Goal: Information Seeking & Learning: Learn about a topic

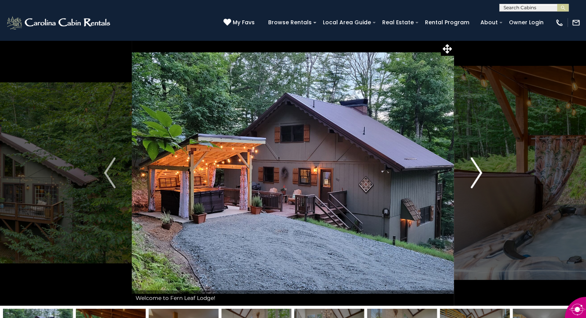
click at [475, 171] on img "Next" at bounding box center [476, 173] width 12 height 31
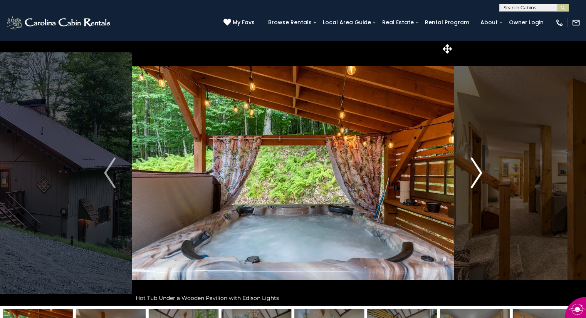
click at [475, 171] on img "Next" at bounding box center [476, 173] width 12 height 31
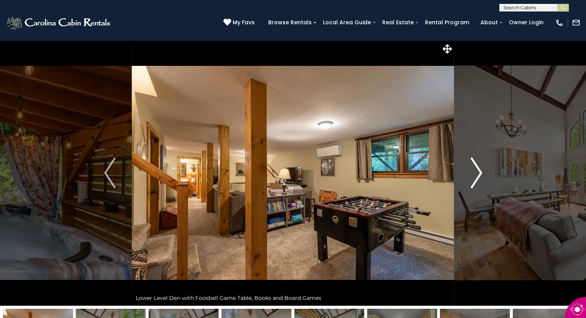
click at [475, 171] on img "Next" at bounding box center [476, 173] width 12 height 31
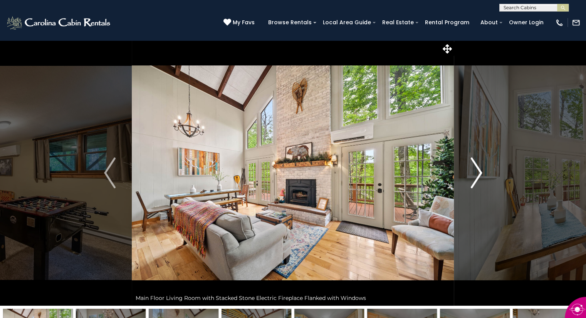
click at [475, 171] on img "Next" at bounding box center [476, 173] width 12 height 31
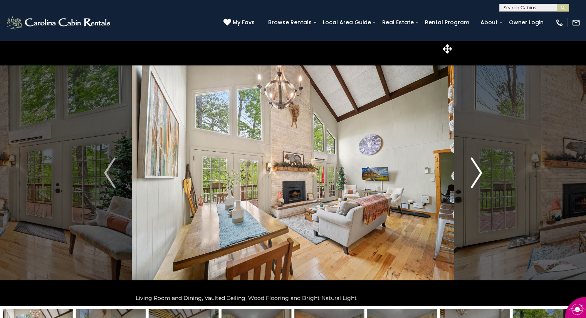
click at [475, 171] on img "Next" at bounding box center [476, 173] width 12 height 31
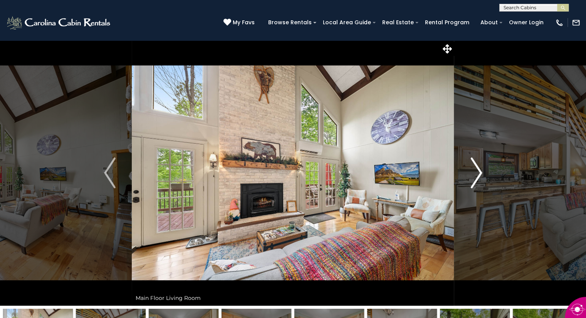
click at [475, 171] on img "Next" at bounding box center [476, 173] width 12 height 31
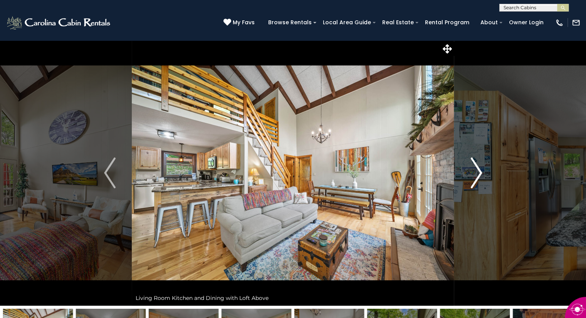
click at [475, 171] on img "Next" at bounding box center [476, 173] width 12 height 31
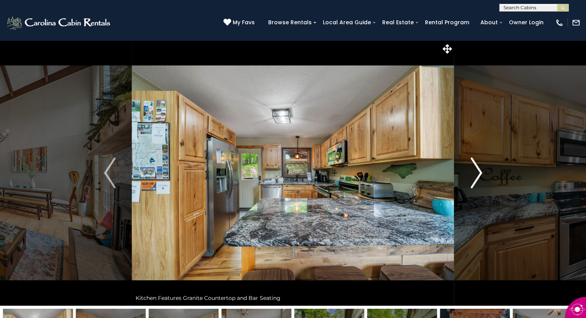
click at [475, 171] on img "Next" at bounding box center [476, 173] width 12 height 31
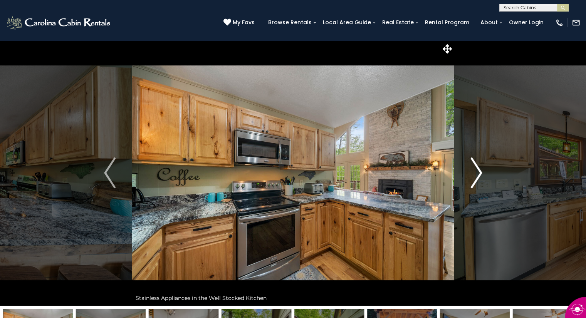
click at [475, 171] on img "Next" at bounding box center [476, 173] width 12 height 31
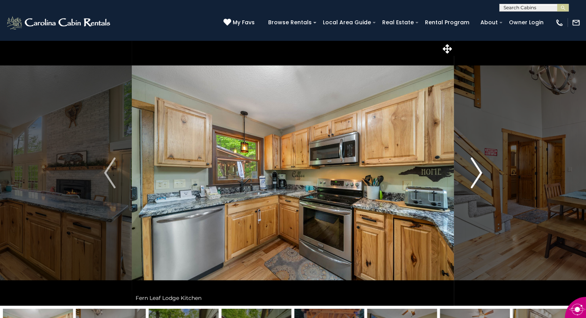
click at [475, 171] on img "Next" at bounding box center [476, 173] width 12 height 31
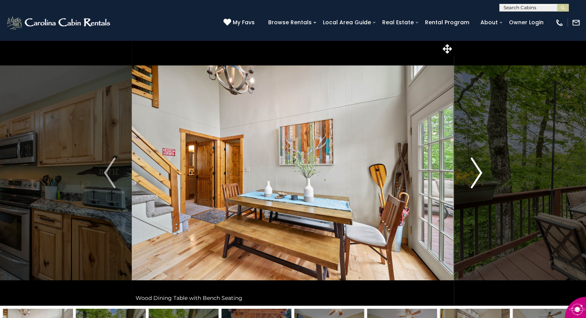
click at [475, 171] on img "Next" at bounding box center [476, 173] width 12 height 31
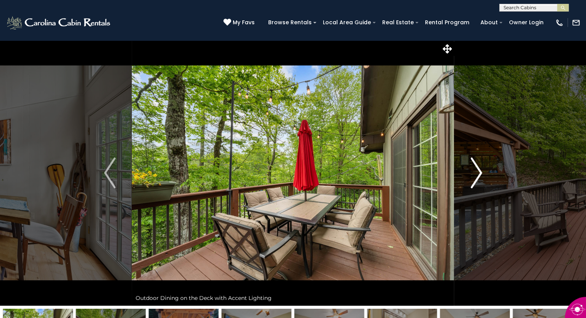
click at [475, 171] on img "Next" at bounding box center [476, 173] width 12 height 31
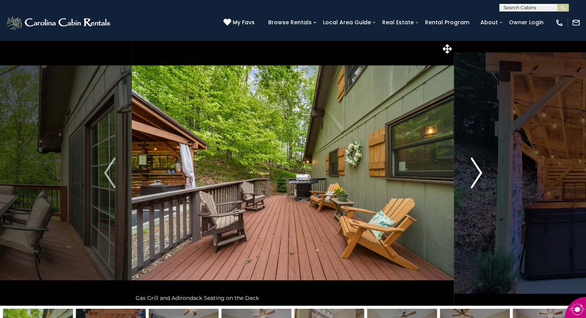
click at [475, 171] on img "Next" at bounding box center [476, 173] width 12 height 31
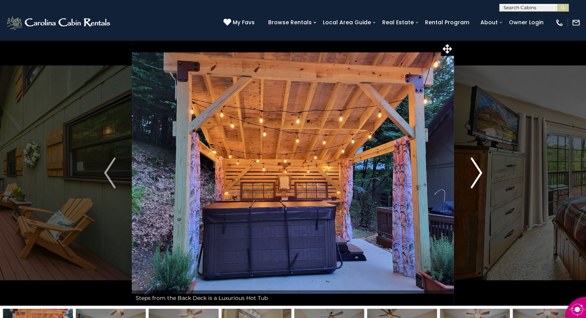
click at [475, 171] on img "Next" at bounding box center [476, 173] width 12 height 31
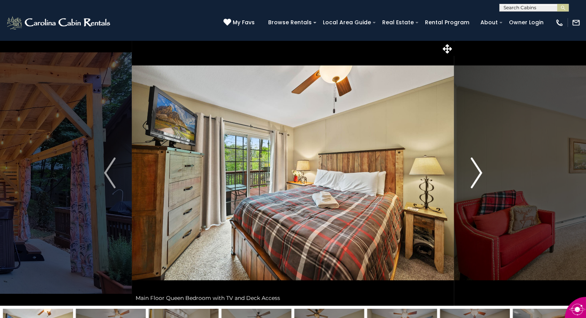
click at [475, 171] on img "Next" at bounding box center [476, 173] width 12 height 31
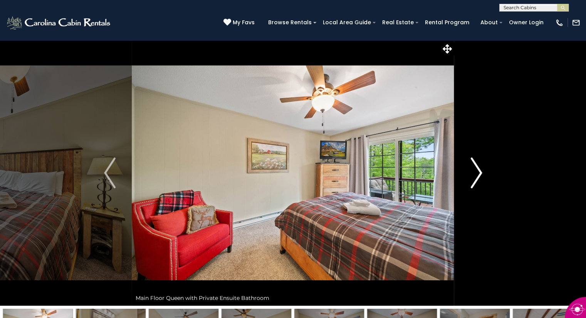
click at [475, 171] on img "Next" at bounding box center [476, 173] width 12 height 31
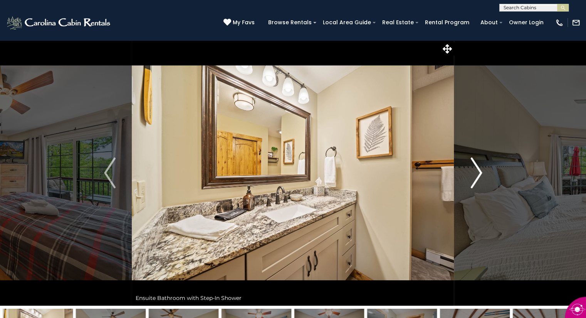
click at [475, 171] on img "Next" at bounding box center [476, 173] width 12 height 31
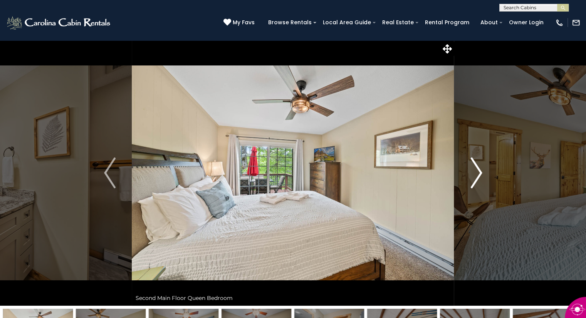
click at [475, 171] on img "Next" at bounding box center [476, 173] width 12 height 31
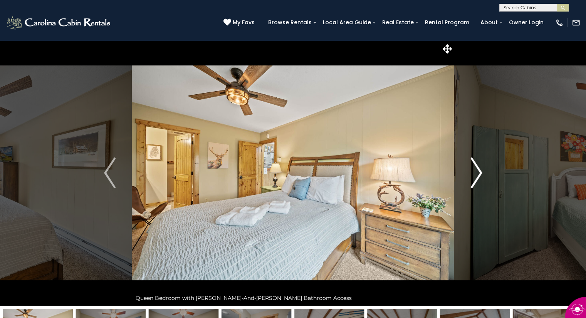
click at [475, 171] on img "Next" at bounding box center [476, 173] width 12 height 31
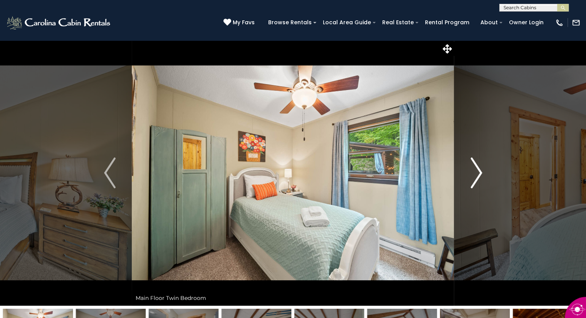
click at [475, 171] on img "Next" at bounding box center [476, 173] width 12 height 31
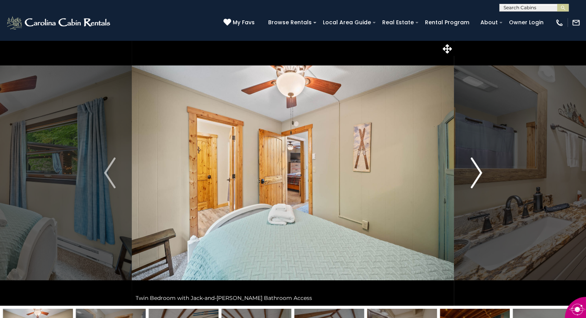
click at [475, 171] on img "Next" at bounding box center [476, 173] width 12 height 31
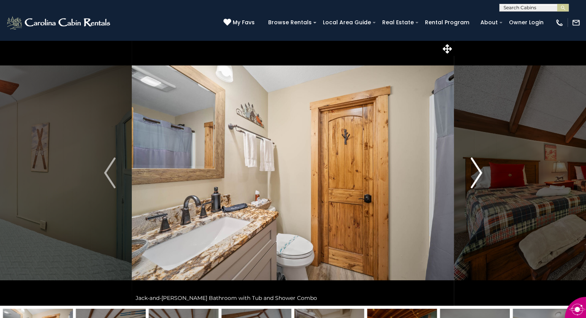
click at [475, 171] on img "Next" at bounding box center [476, 173] width 12 height 31
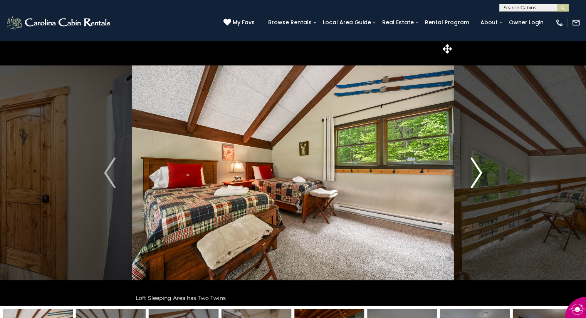
click at [475, 171] on img "Next" at bounding box center [476, 173] width 12 height 31
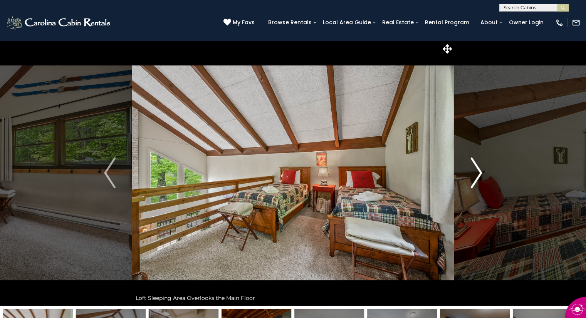
click at [475, 171] on img "Next" at bounding box center [476, 173] width 12 height 31
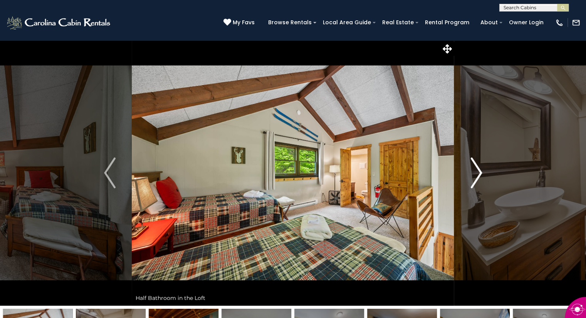
click at [475, 171] on img "Next" at bounding box center [476, 173] width 12 height 31
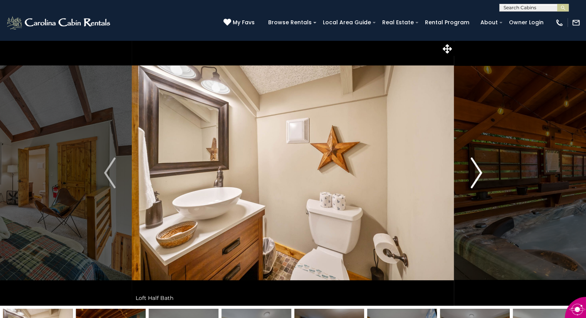
click at [475, 171] on img "Next" at bounding box center [476, 173] width 12 height 31
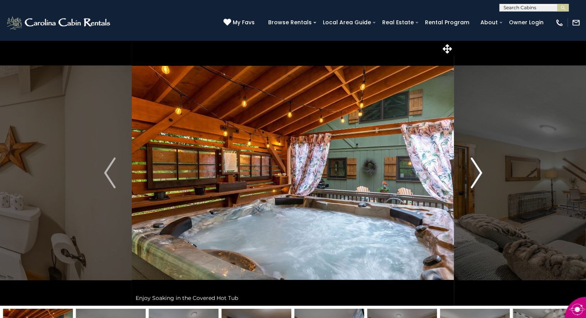
click at [475, 171] on img "Next" at bounding box center [476, 173] width 12 height 31
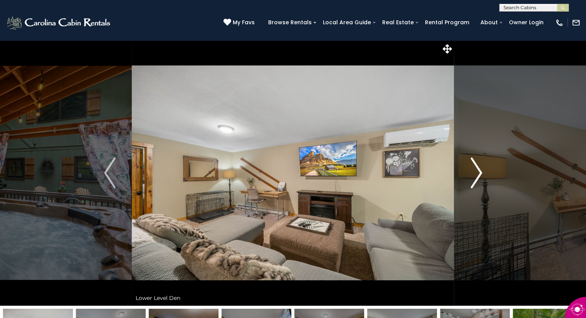
click at [475, 171] on img "Next" at bounding box center [476, 173] width 12 height 31
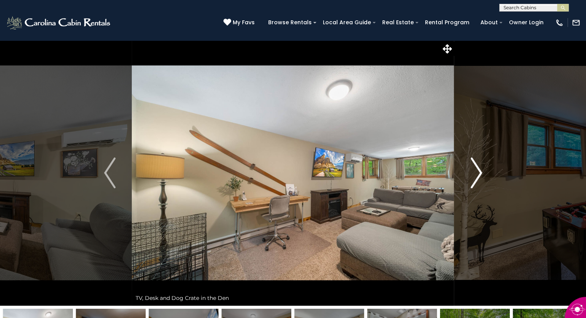
click at [475, 171] on img "Next" at bounding box center [476, 173] width 12 height 31
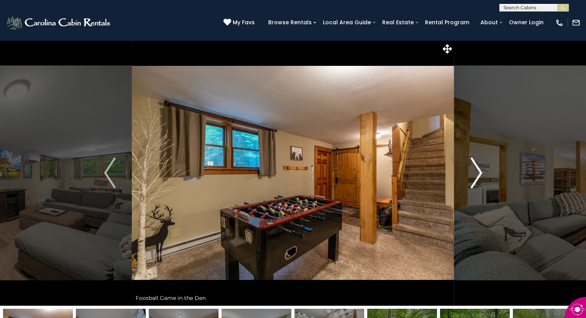
click at [475, 171] on img "Next" at bounding box center [476, 173] width 12 height 31
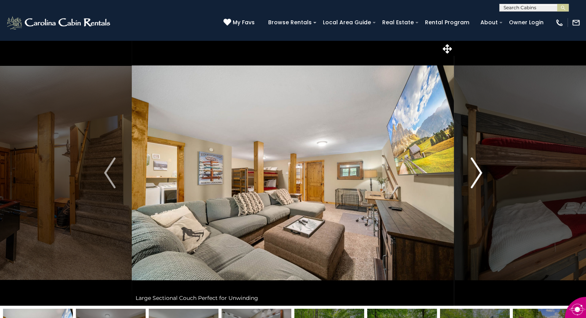
click at [475, 171] on img "Next" at bounding box center [476, 173] width 12 height 31
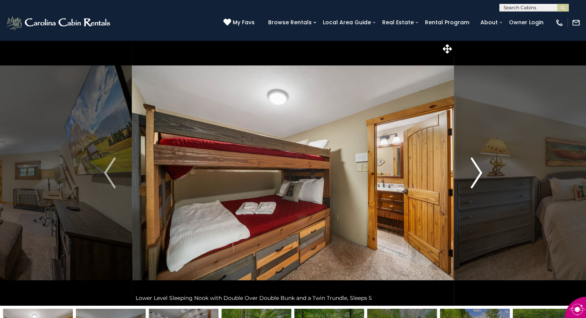
click at [475, 171] on img "Next" at bounding box center [476, 173] width 12 height 31
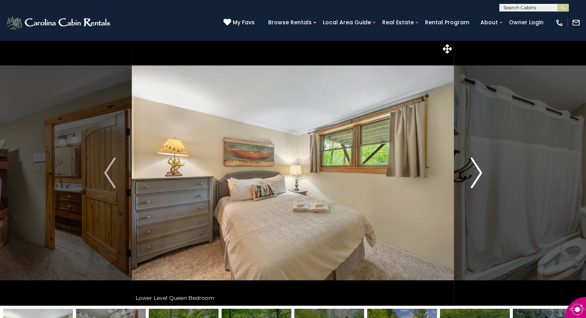
click at [475, 171] on img "Next" at bounding box center [476, 173] width 12 height 31
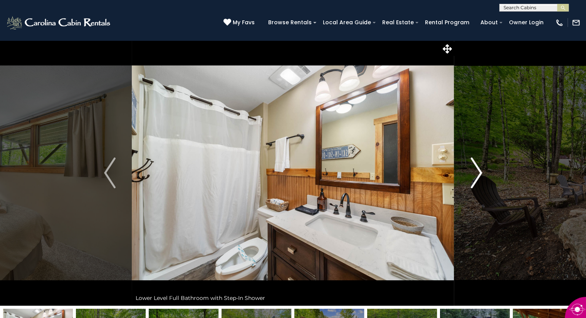
click at [475, 171] on img "Next" at bounding box center [476, 173] width 12 height 31
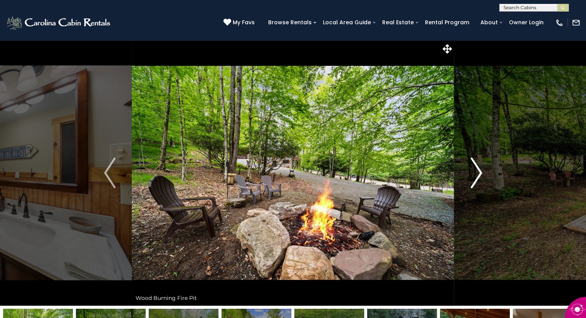
click at [475, 171] on img "Next" at bounding box center [476, 173] width 12 height 31
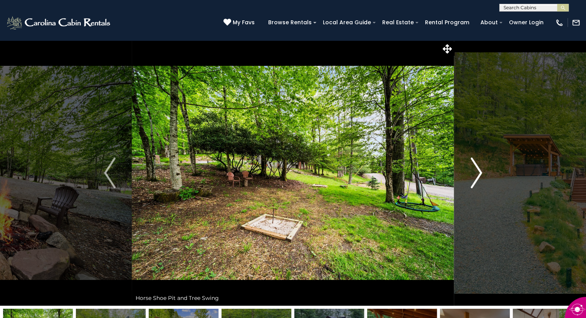
click at [475, 171] on img "Next" at bounding box center [476, 173] width 12 height 31
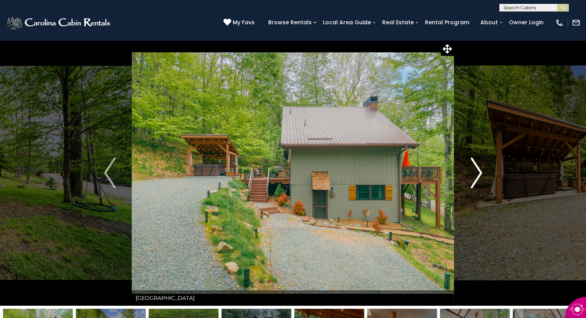
click at [475, 171] on img "Next" at bounding box center [476, 173] width 12 height 31
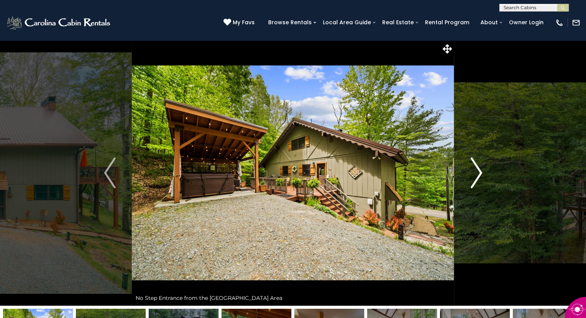
click at [475, 171] on img "Next" at bounding box center [476, 173] width 12 height 31
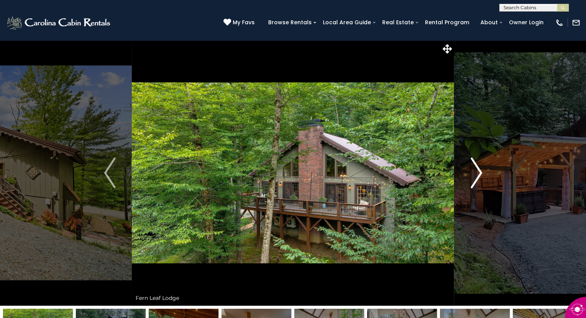
click at [475, 171] on img "Next" at bounding box center [476, 173] width 12 height 31
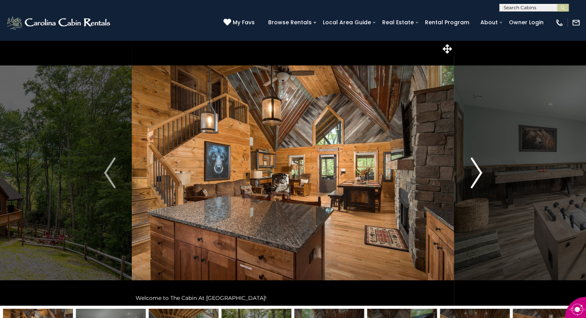
click at [478, 175] on img "Next" at bounding box center [476, 173] width 12 height 31
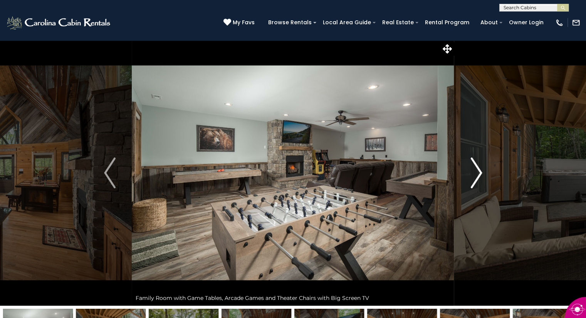
click at [478, 175] on img "Next" at bounding box center [476, 173] width 12 height 31
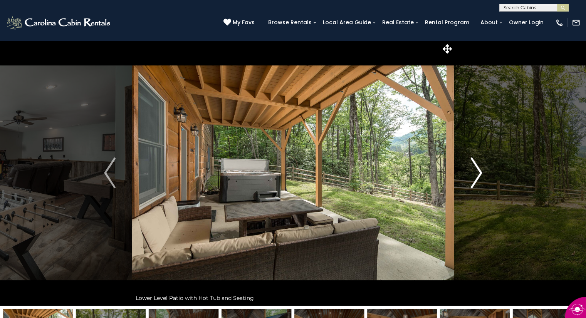
click at [478, 175] on img "Next" at bounding box center [476, 173] width 12 height 31
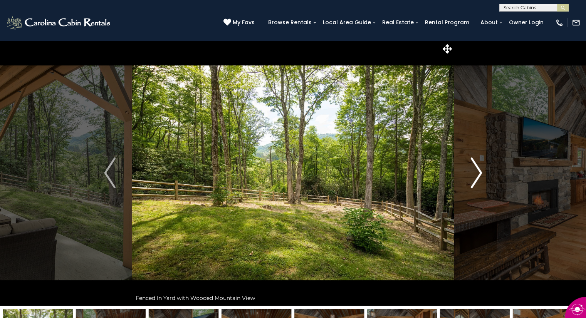
click at [478, 175] on img "Next" at bounding box center [476, 173] width 12 height 31
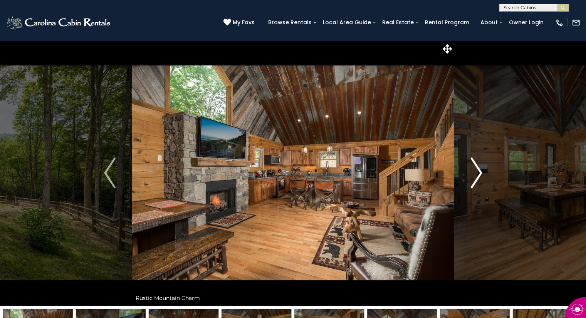
click at [478, 175] on img "Next" at bounding box center [476, 173] width 12 height 31
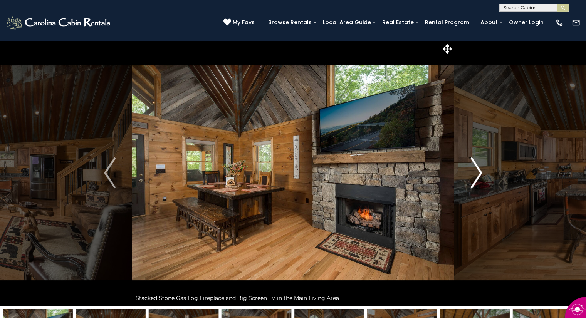
click at [478, 175] on img "Next" at bounding box center [476, 173] width 12 height 31
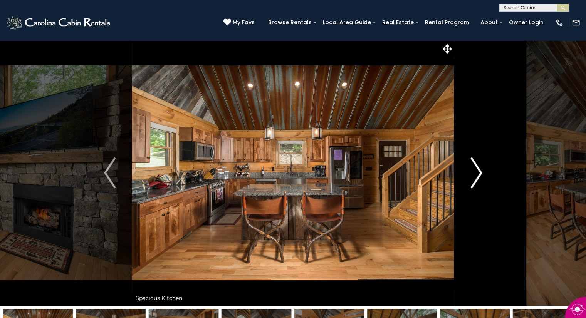
click at [478, 175] on img "Next" at bounding box center [476, 173] width 12 height 31
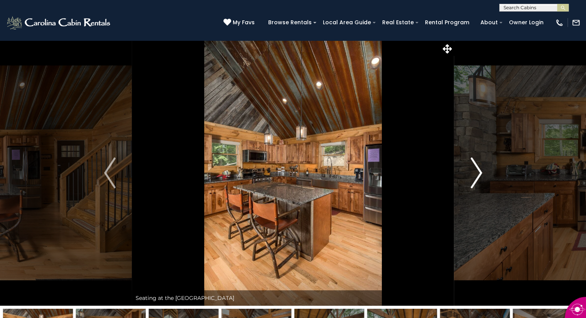
click at [478, 175] on img "Next" at bounding box center [476, 173] width 12 height 31
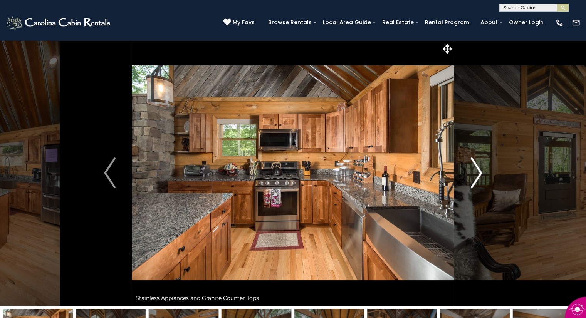
click at [478, 175] on img "Next" at bounding box center [476, 173] width 12 height 31
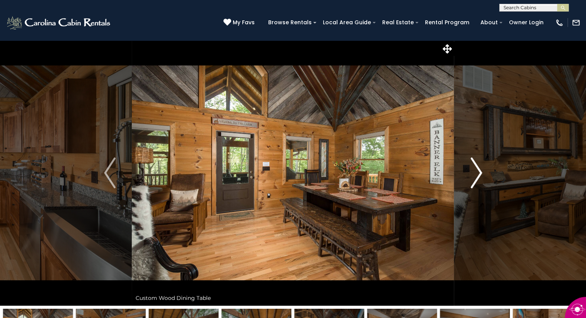
click at [478, 175] on img "Next" at bounding box center [476, 173] width 12 height 31
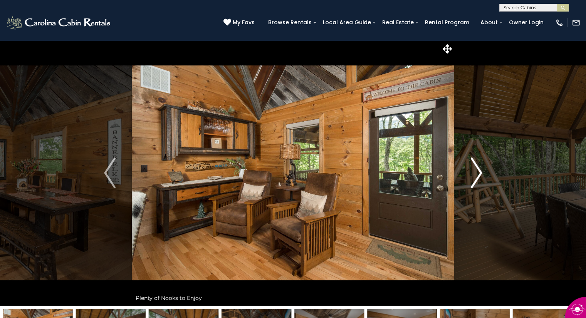
click at [478, 175] on img "Next" at bounding box center [476, 173] width 12 height 31
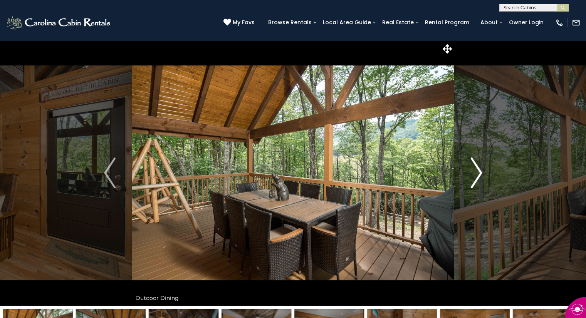
click at [478, 175] on img "Next" at bounding box center [476, 173] width 12 height 31
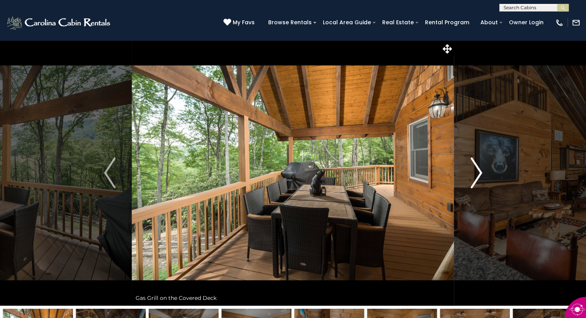
click at [478, 175] on img "Next" at bounding box center [476, 173] width 12 height 31
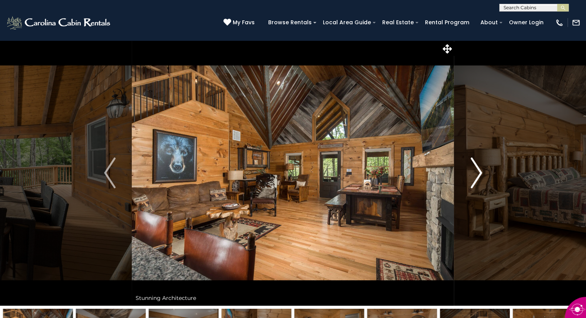
click at [478, 175] on img "Next" at bounding box center [476, 173] width 12 height 31
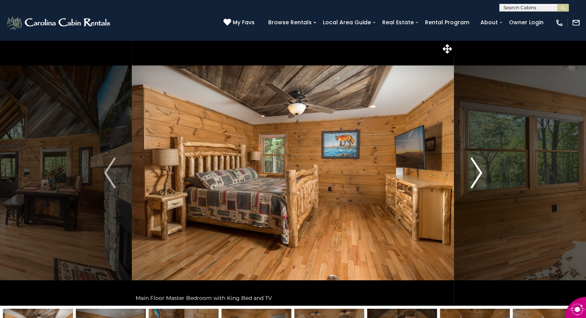
click at [478, 175] on img "Next" at bounding box center [476, 173] width 12 height 31
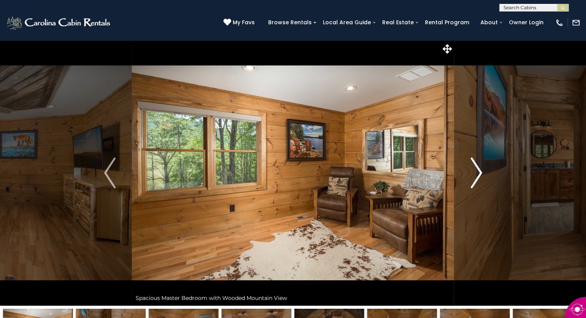
click at [478, 175] on img "Next" at bounding box center [476, 173] width 12 height 31
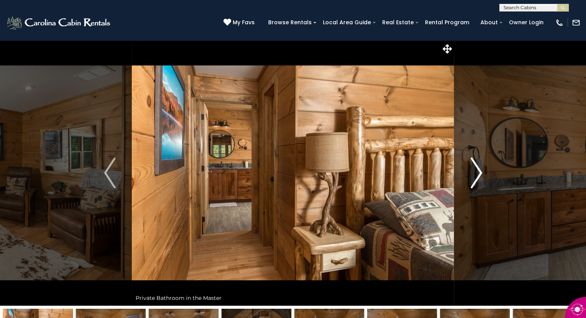
click at [478, 175] on img "Next" at bounding box center [476, 173] width 12 height 31
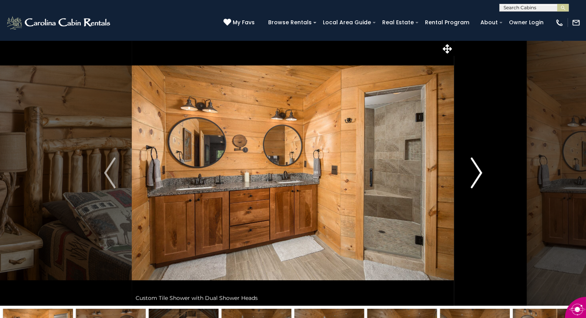
click at [478, 175] on img "Next" at bounding box center [476, 173] width 12 height 31
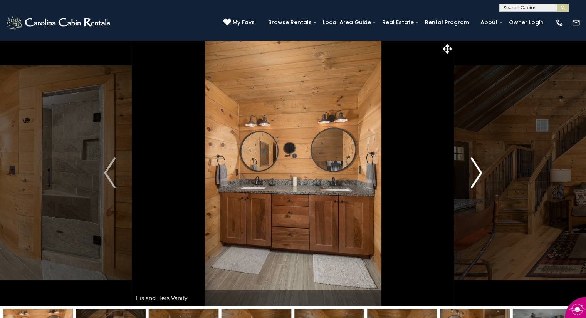
click at [478, 175] on img "Next" at bounding box center [476, 173] width 12 height 31
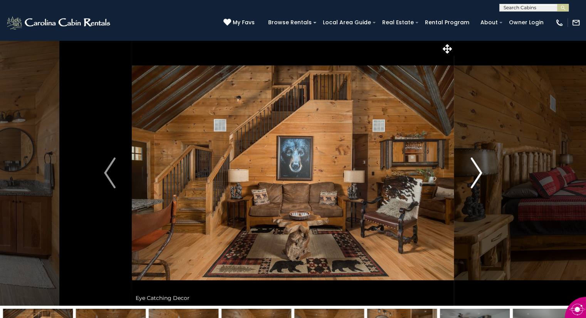
click at [478, 175] on img "Next" at bounding box center [476, 173] width 12 height 31
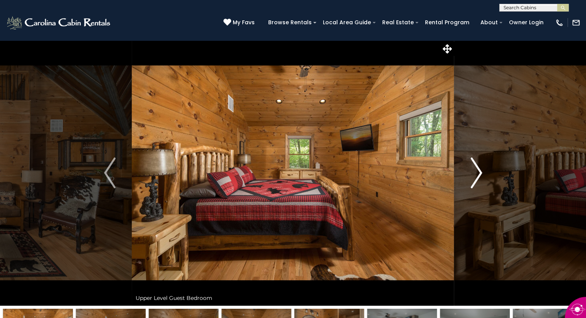
click at [478, 175] on img "Next" at bounding box center [476, 173] width 12 height 31
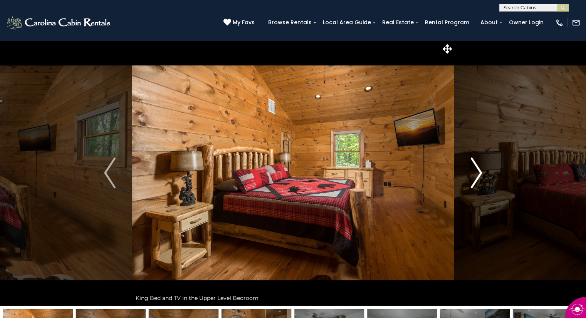
click at [478, 175] on img "Next" at bounding box center [476, 173] width 12 height 31
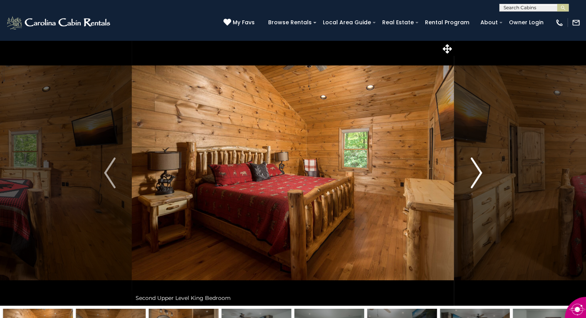
click at [478, 175] on img "Next" at bounding box center [476, 173] width 12 height 31
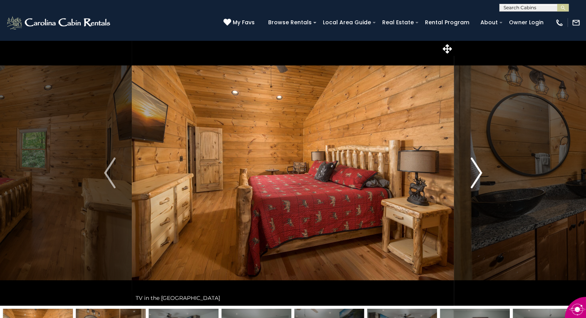
click at [478, 175] on img "Next" at bounding box center [476, 173] width 12 height 31
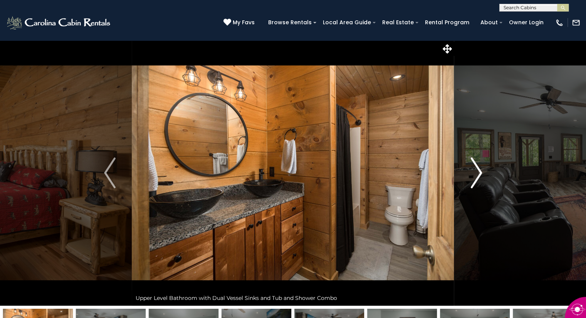
click at [478, 175] on img "Next" at bounding box center [476, 173] width 12 height 31
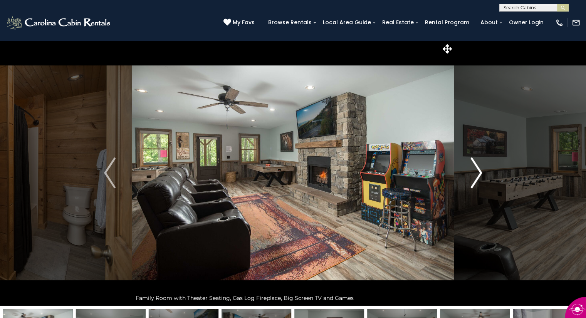
click at [478, 175] on img "Next" at bounding box center [476, 173] width 12 height 31
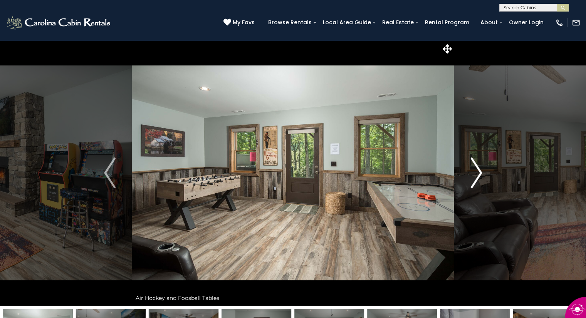
click at [478, 175] on img "Next" at bounding box center [476, 173] width 12 height 31
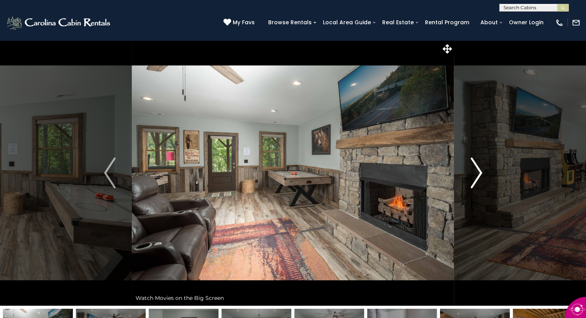
click at [478, 175] on img "Next" at bounding box center [476, 173] width 12 height 31
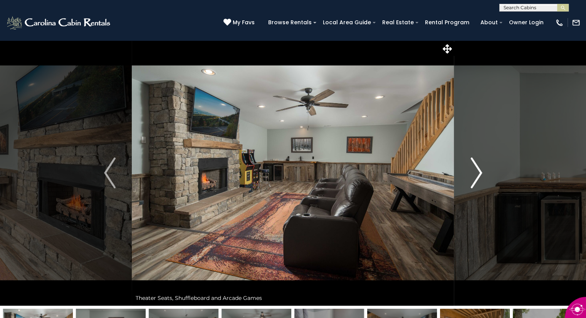
click at [478, 175] on img "Next" at bounding box center [476, 173] width 12 height 31
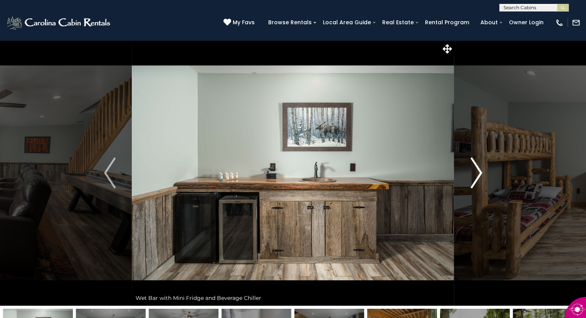
click at [478, 175] on img "Next" at bounding box center [476, 173] width 12 height 31
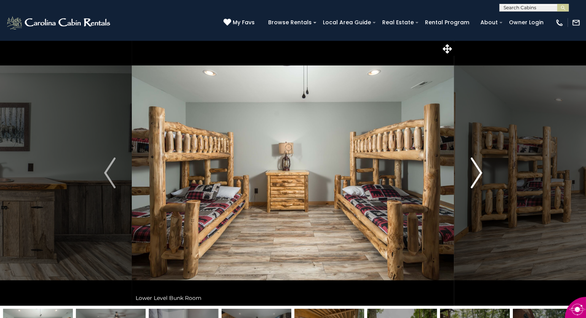
click at [478, 175] on img "Next" at bounding box center [476, 173] width 12 height 31
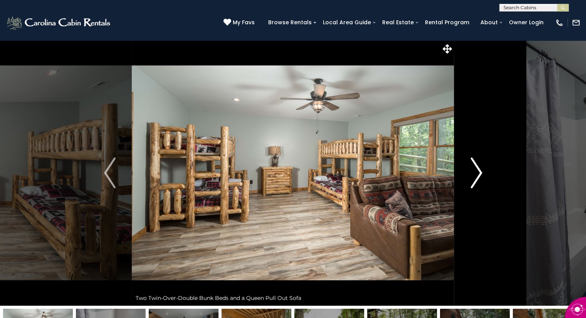
click at [478, 175] on img "Next" at bounding box center [476, 173] width 12 height 31
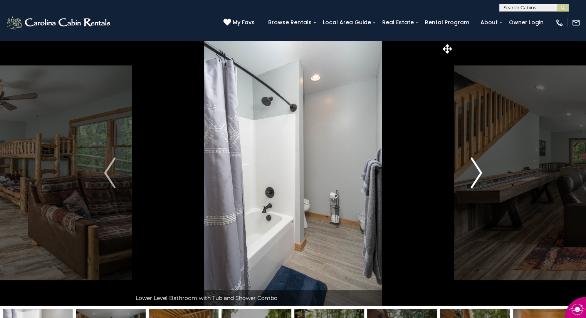
click at [478, 175] on img "Next" at bounding box center [476, 173] width 12 height 31
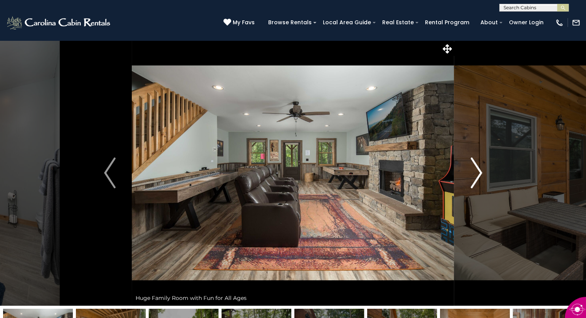
click at [478, 175] on img "Next" at bounding box center [476, 173] width 12 height 31
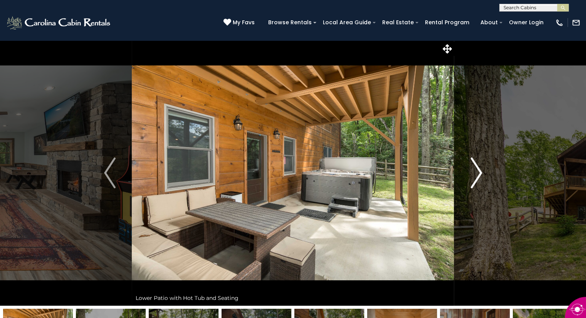
click at [478, 175] on img "Next" at bounding box center [476, 173] width 12 height 31
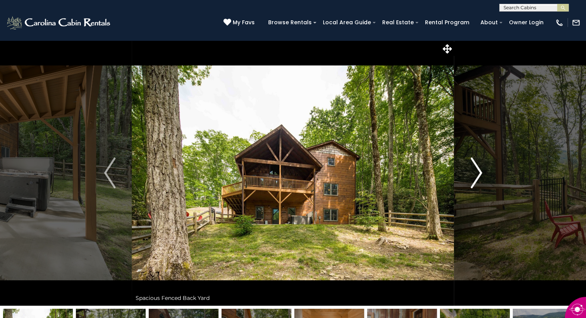
click at [478, 175] on img "Next" at bounding box center [476, 173] width 12 height 31
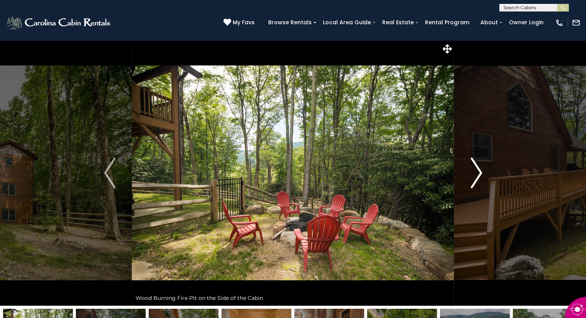
click at [478, 175] on img "Next" at bounding box center [476, 173] width 12 height 31
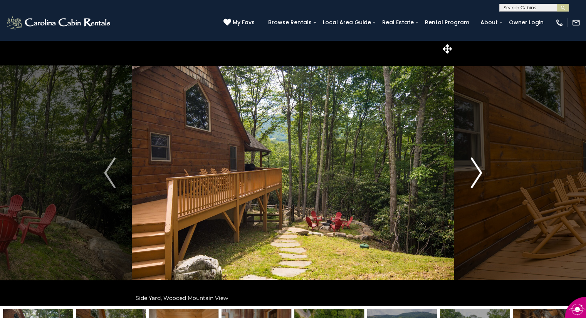
click at [478, 175] on img "Next" at bounding box center [476, 173] width 12 height 31
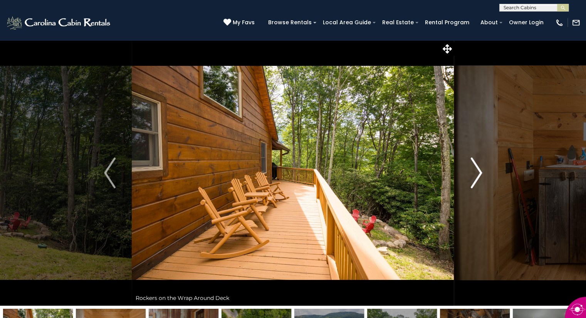
click at [478, 175] on img "Next" at bounding box center [476, 173] width 12 height 31
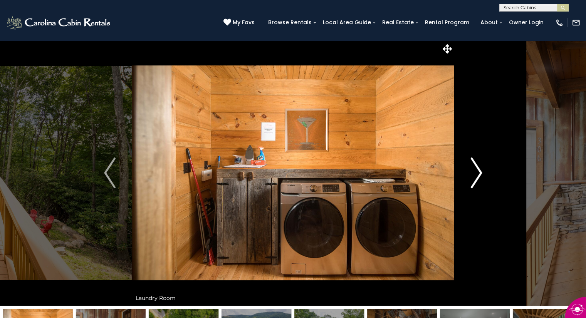
click at [478, 175] on img "Next" at bounding box center [476, 173] width 12 height 31
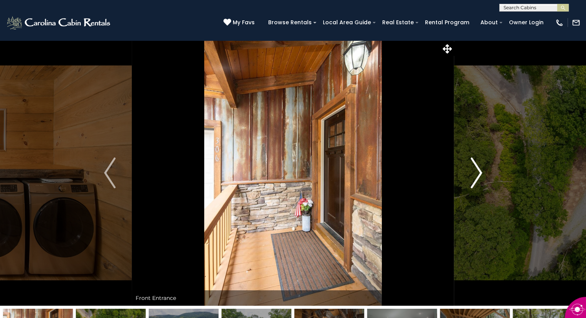
click at [478, 175] on img "Next" at bounding box center [476, 173] width 12 height 31
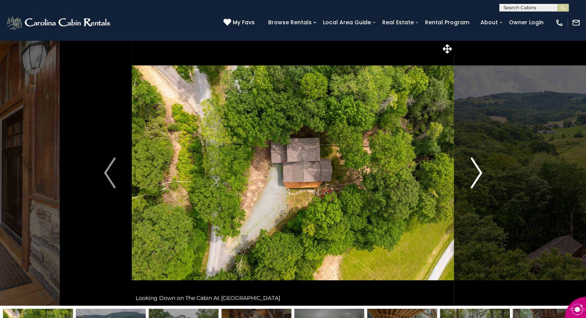
click at [478, 175] on img "Next" at bounding box center [476, 173] width 12 height 31
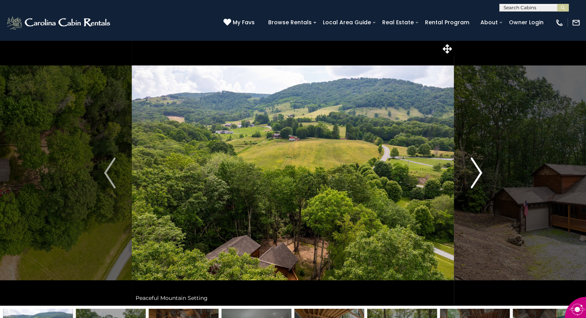
click at [478, 175] on img "Next" at bounding box center [476, 173] width 12 height 31
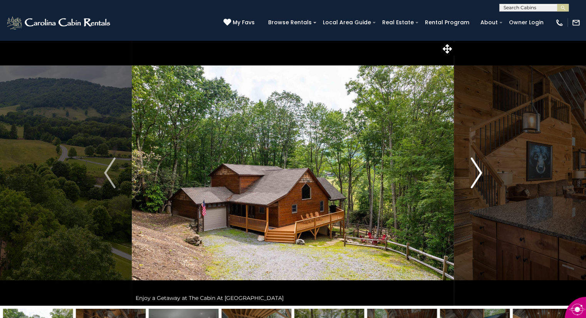
click at [478, 175] on img "Next" at bounding box center [476, 173] width 12 height 31
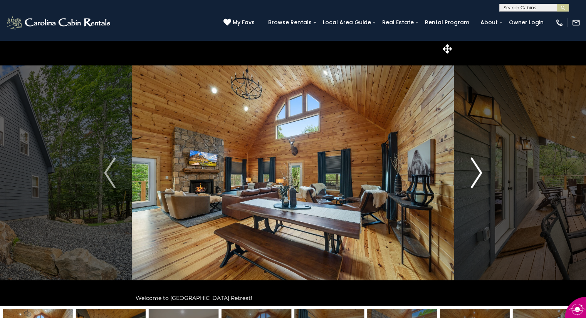
click at [477, 171] on img "Next" at bounding box center [476, 173] width 12 height 31
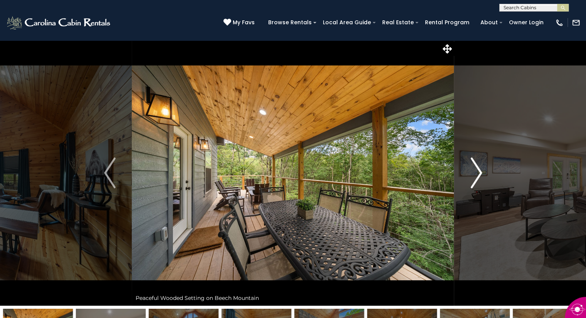
click at [480, 173] on img "Next" at bounding box center [476, 173] width 12 height 31
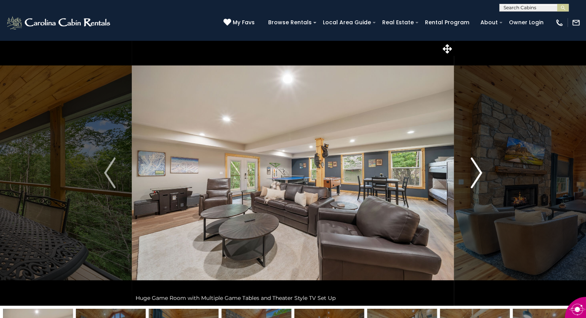
click at [478, 174] on img "Next" at bounding box center [476, 173] width 12 height 31
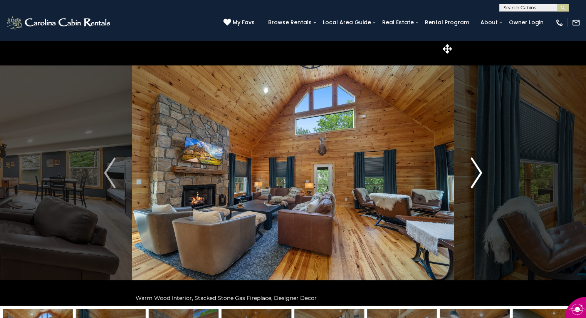
click at [478, 174] on img "Next" at bounding box center [476, 173] width 12 height 31
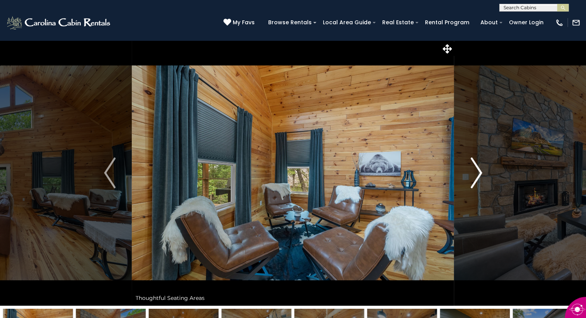
click at [478, 174] on img "Next" at bounding box center [476, 173] width 12 height 31
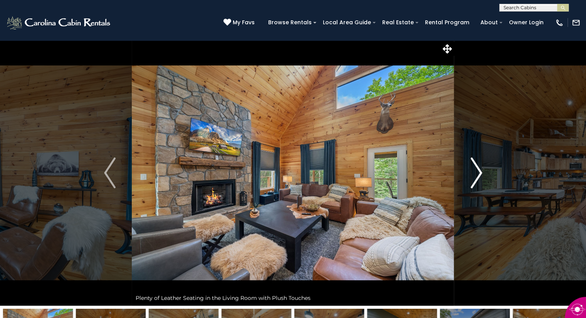
click at [478, 174] on img "Next" at bounding box center [476, 173] width 12 height 31
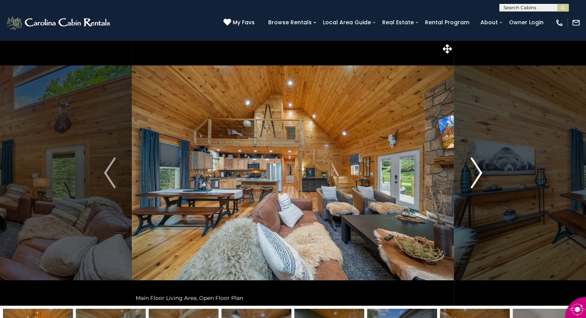
click at [478, 174] on img "Next" at bounding box center [476, 173] width 12 height 31
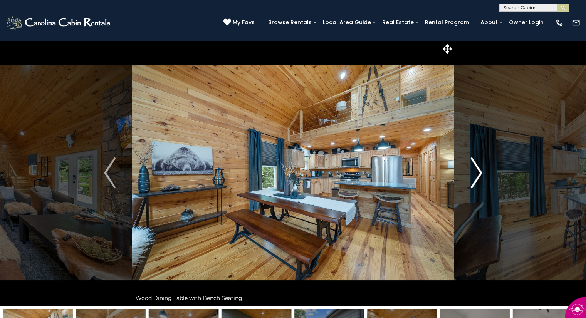
click at [478, 174] on img "Next" at bounding box center [476, 173] width 12 height 31
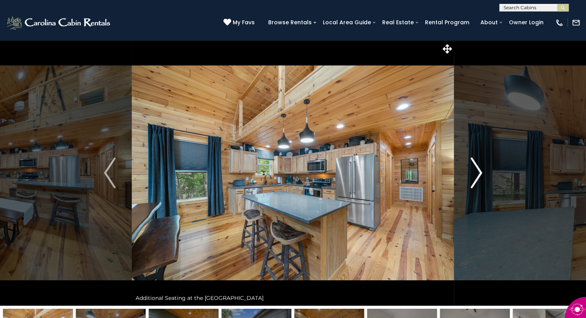
click at [478, 174] on img "Next" at bounding box center [476, 173] width 12 height 31
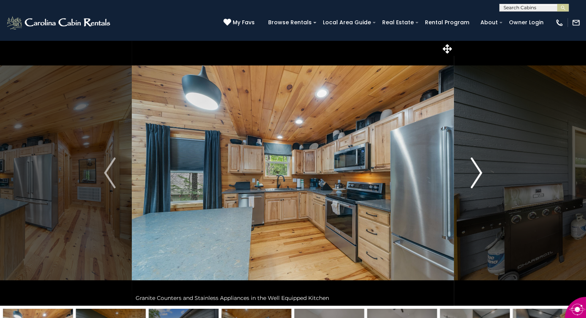
click at [478, 174] on img "Next" at bounding box center [476, 173] width 12 height 31
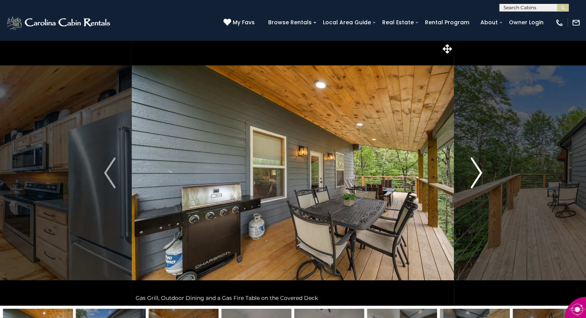
click at [478, 174] on img "Next" at bounding box center [476, 173] width 12 height 31
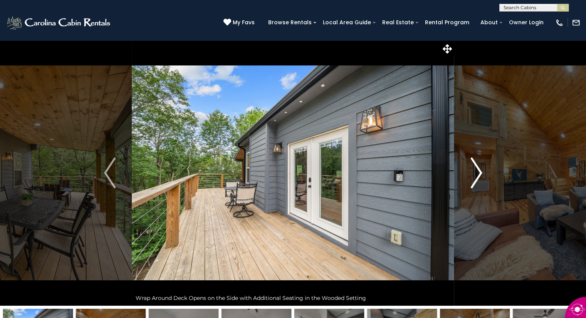
click at [478, 174] on img "Next" at bounding box center [476, 173] width 12 height 31
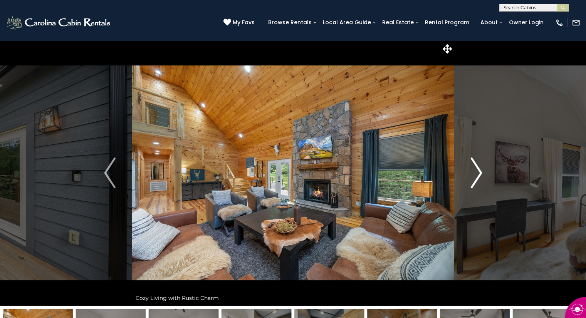
click at [478, 174] on img "Next" at bounding box center [476, 173] width 12 height 31
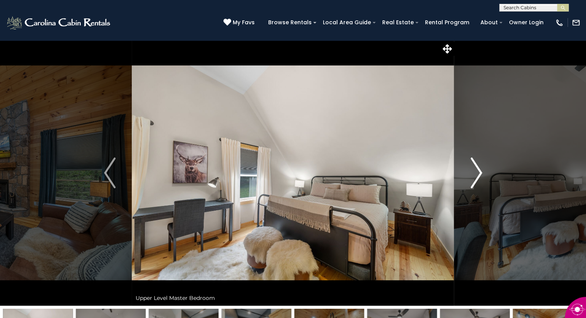
click at [478, 174] on img "Next" at bounding box center [476, 173] width 12 height 31
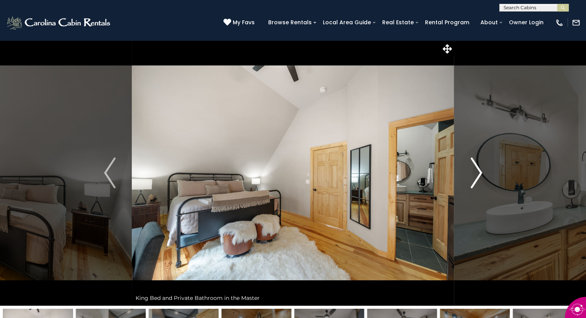
click at [478, 174] on img "Next" at bounding box center [476, 173] width 12 height 31
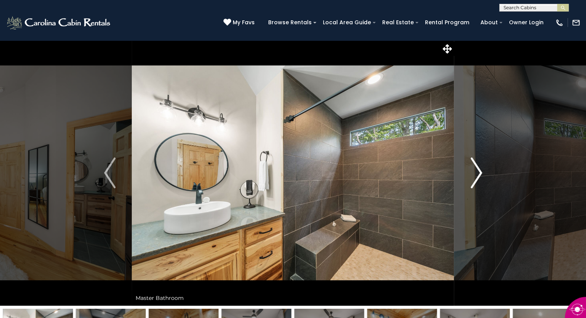
click at [478, 174] on img "Next" at bounding box center [476, 173] width 12 height 31
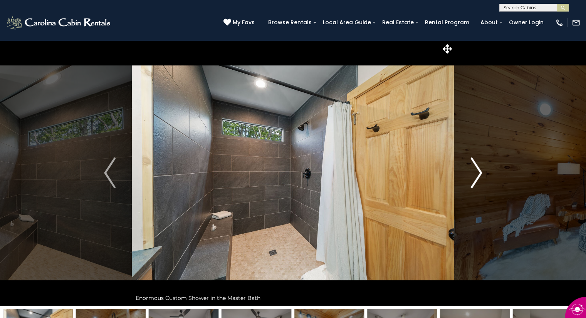
click at [478, 174] on img "Next" at bounding box center [476, 173] width 12 height 31
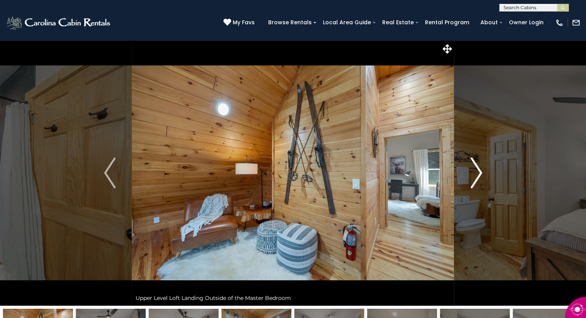
click at [478, 174] on img "Next" at bounding box center [476, 173] width 12 height 31
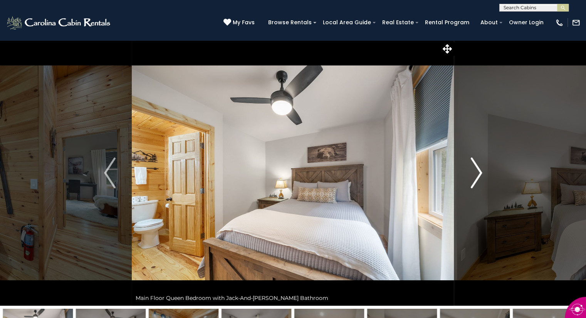
click at [478, 174] on img "Next" at bounding box center [476, 173] width 12 height 31
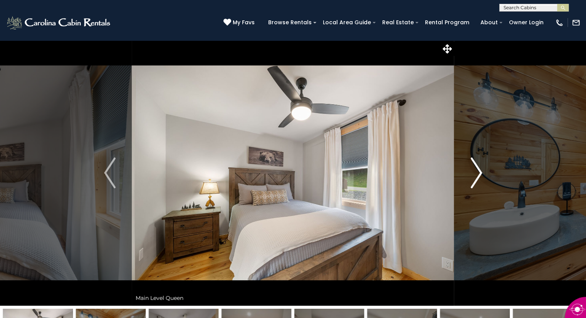
click at [478, 174] on img "Next" at bounding box center [476, 173] width 12 height 31
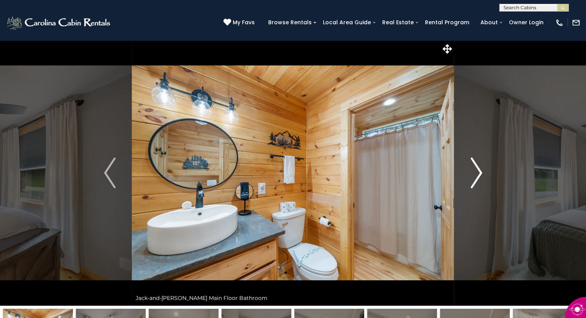
click at [478, 174] on img "Next" at bounding box center [476, 173] width 12 height 31
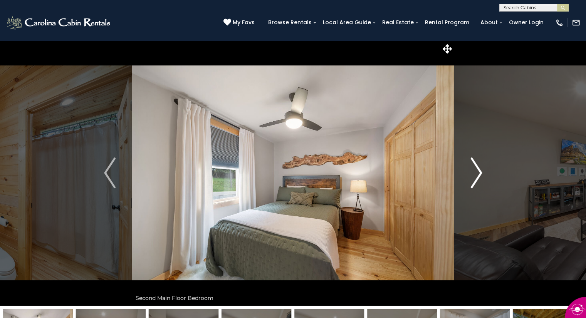
click at [478, 174] on img "Next" at bounding box center [476, 173] width 12 height 31
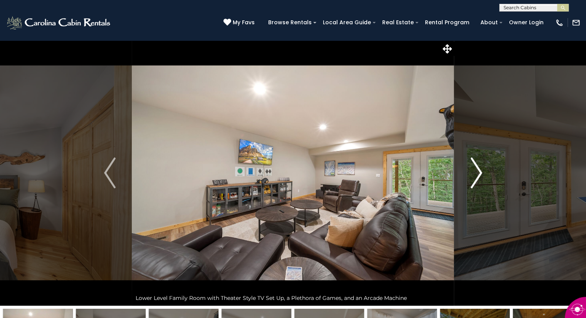
click at [478, 174] on img "Next" at bounding box center [476, 173] width 12 height 31
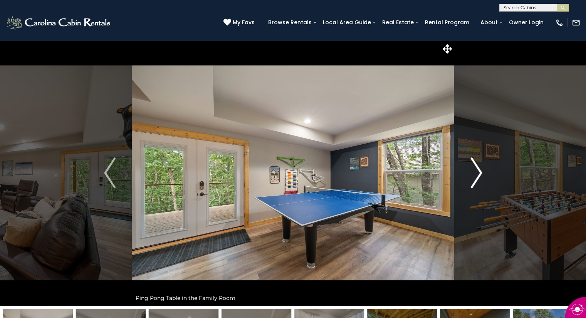
click at [478, 174] on img "Next" at bounding box center [476, 173] width 12 height 31
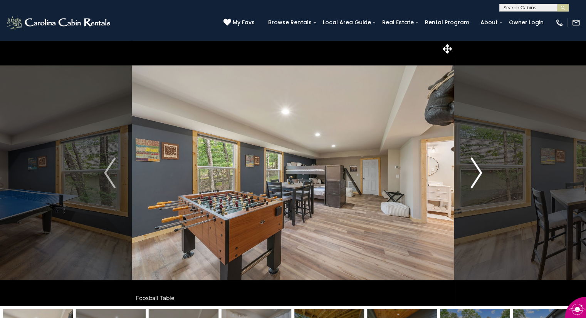
click at [478, 174] on img "Next" at bounding box center [476, 173] width 12 height 31
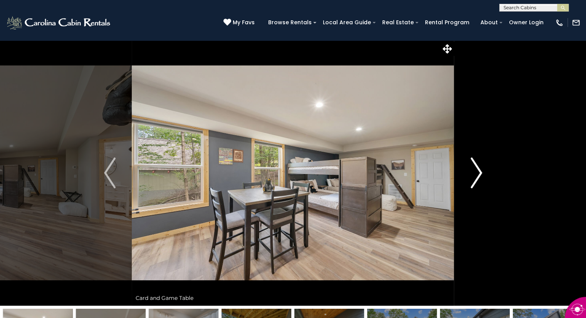
click at [478, 174] on img "Next" at bounding box center [476, 173] width 12 height 31
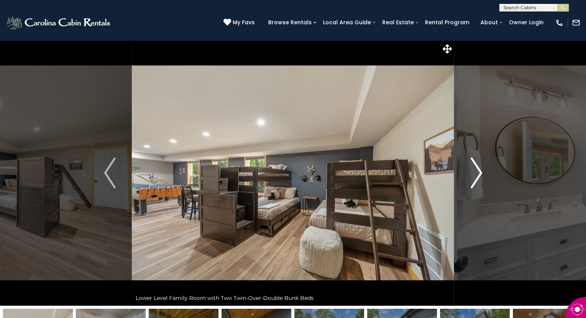
click at [478, 174] on img "Next" at bounding box center [476, 173] width 12 height 31
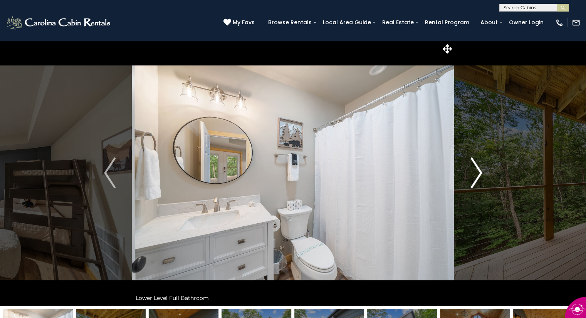
click at [478, 174] on img "Next" at bounding box center [476, 173] width 12 height 31
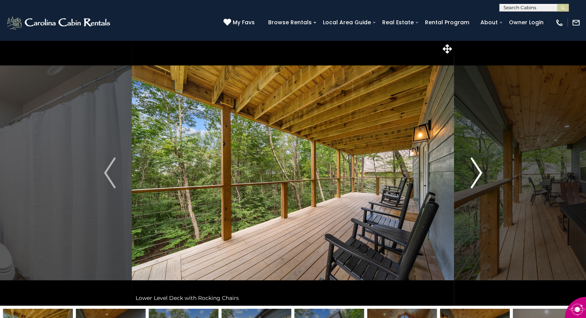
click at [478, 174] on img "Next" at bounding box center [476, 173] width 12 height 31
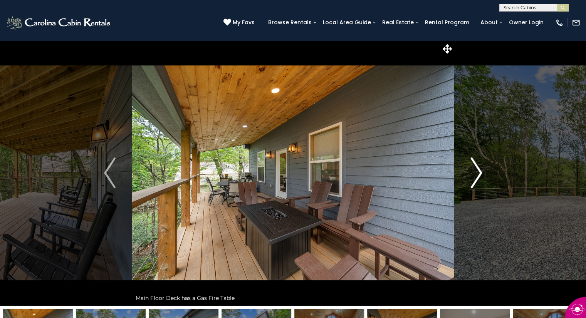
click at [478, 174] on img "Next" at bounding box center [476, 173] width 12 height 31
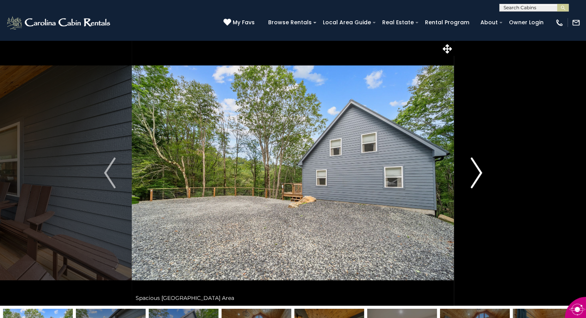
click at [478, 174] on img "Next" at bounding box center [476, 173] width 12 height 31
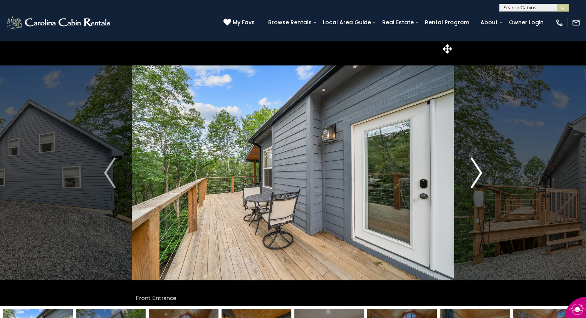
click at [478, 174] on img "Next" at bounding box center [476, 173] width 12 height 31
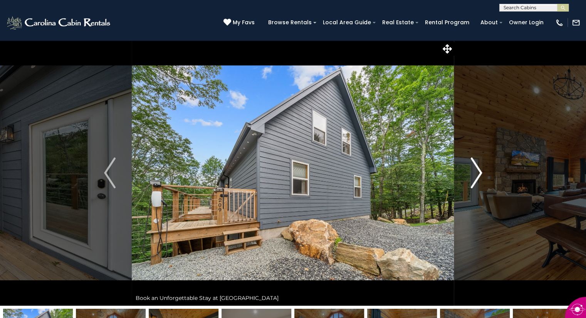
click at [478, 174] on img "Next" at bounding box center [476, 173] width 12 height 31
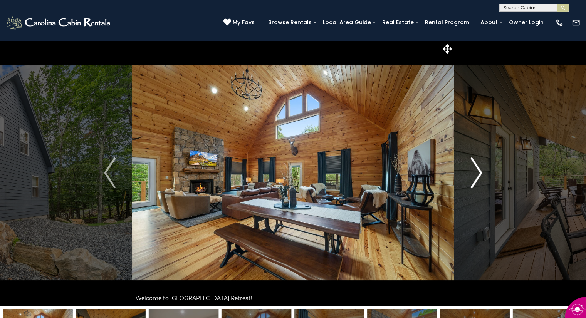
click at [478, 174] on img "Next" at bounding box center [476, 173] width 12 height 31
